Goal: Check status: Check status

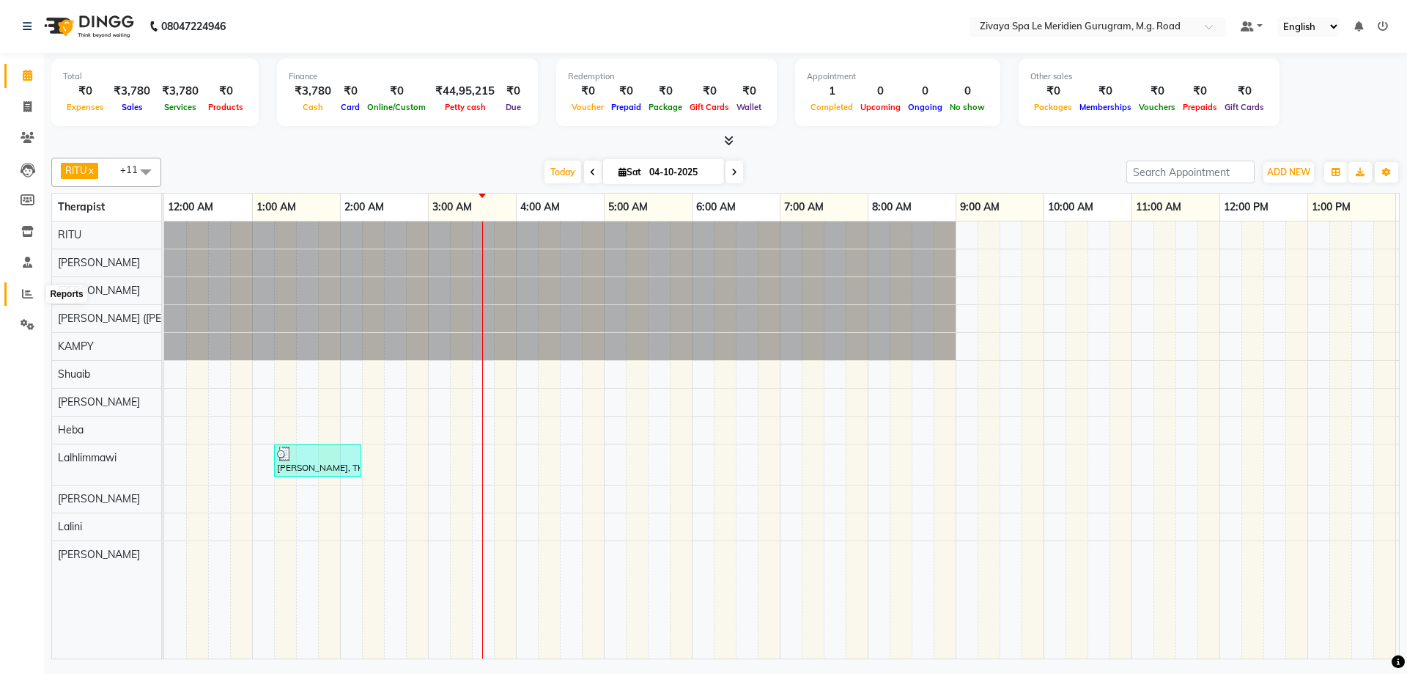
click at [24, 295] on icon at bounding box center [27, 293] width 11 height 11
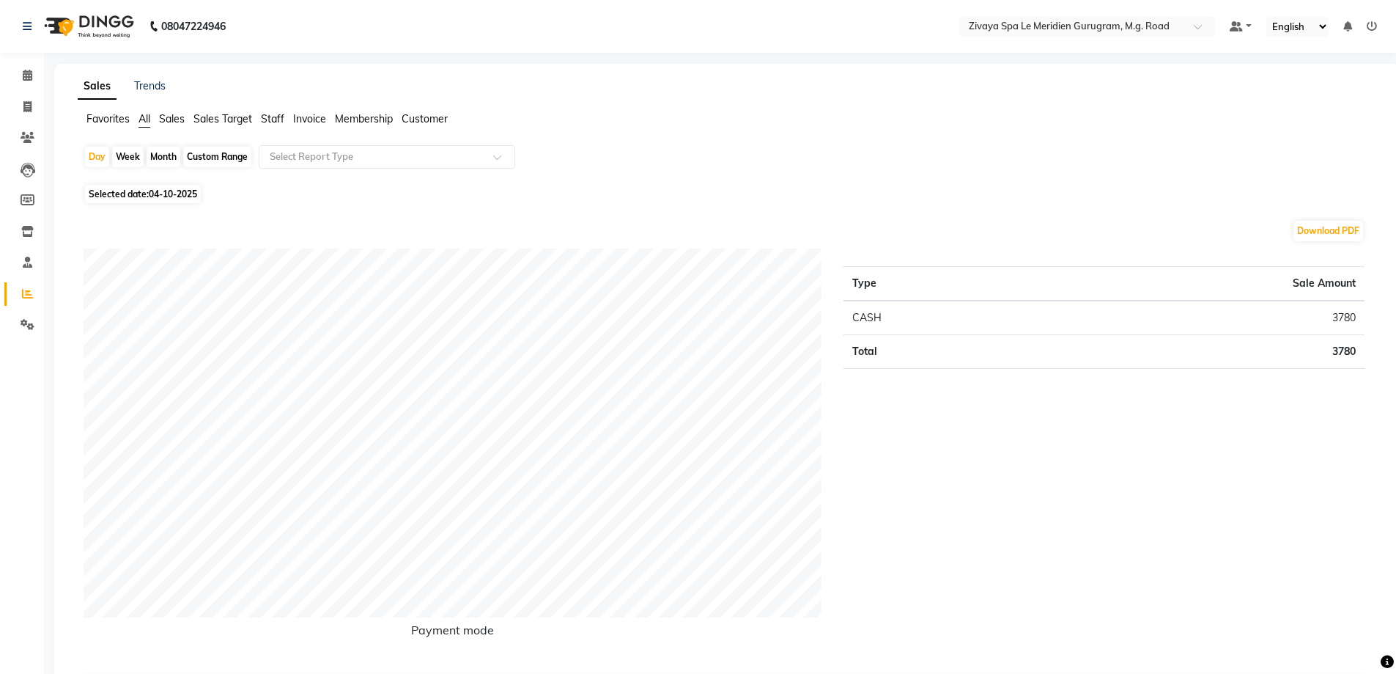
click at [130, 191] on span "Selected date: [DATE]" at bounding box center [143, 194] width 116 height 18
select select "10"
select select "2025"
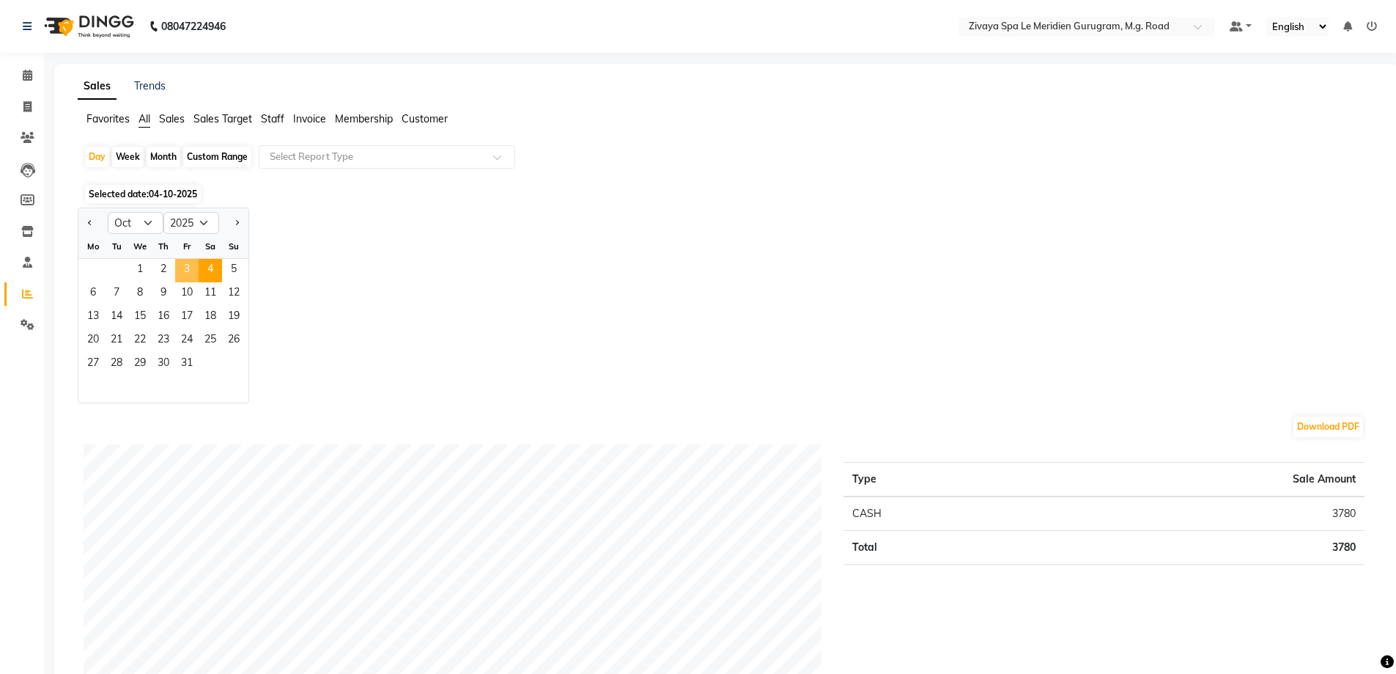
click at [184, 268] on span "3" at bounding box center [186, 270] width 23 height 23
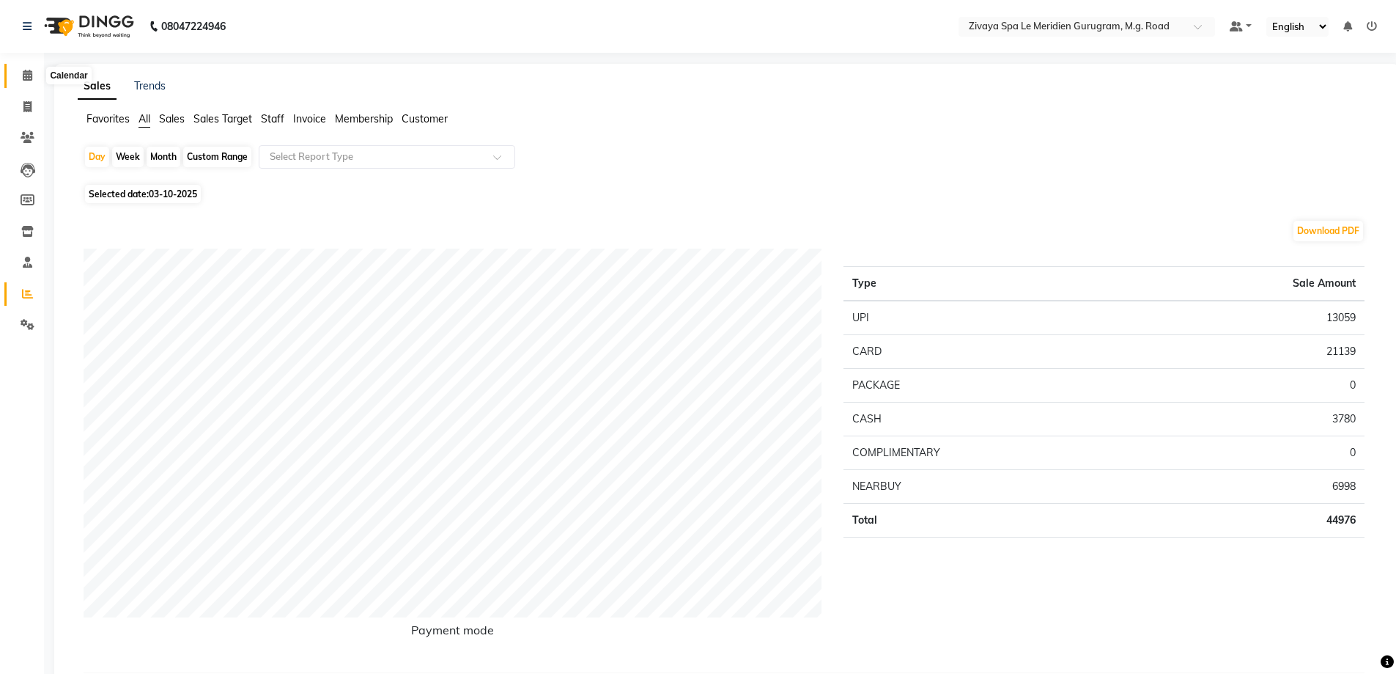
click at [38, 80] on span at bounding box center [28, 75] width 26 height 17
